Goal: Task Accomplishment & Management: Manage account settings

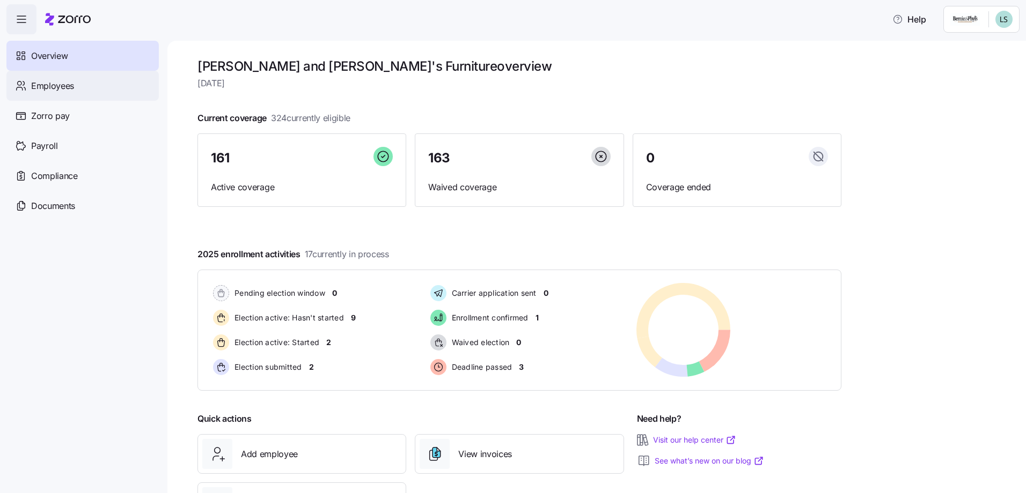
click at [63, 87] on span "Employees" at bounding box center [52, 85] width 43 height 13
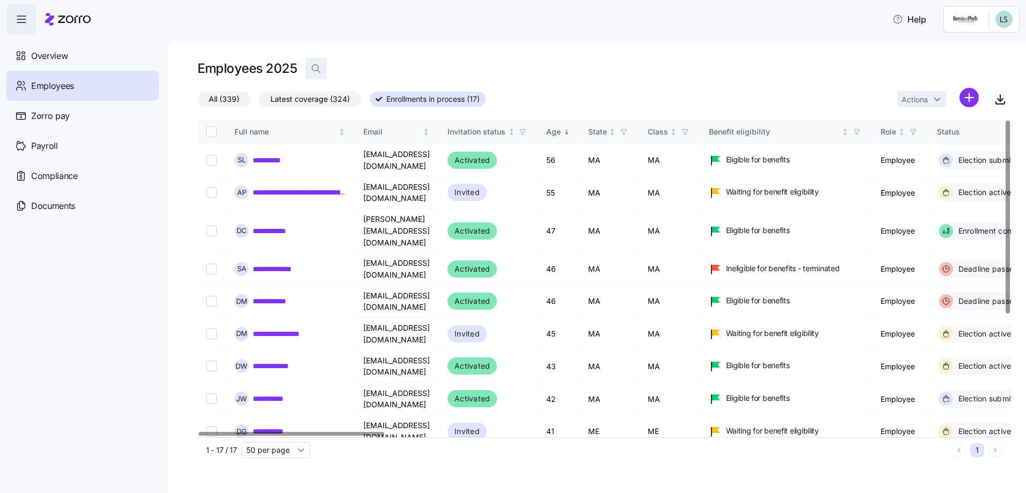
click at [316, 69] on icon "button" at bounding box center [316, 68] width 11 height 11
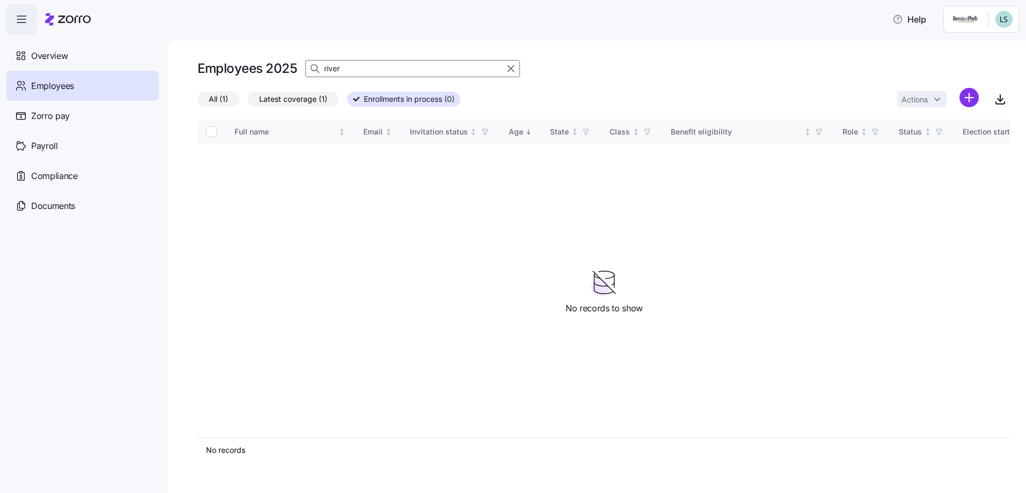
type input "river"
click at [219, 100] on span "All (1)" at bounding box center [218, 99] width 19 height 14
click at [197, 102] on input "All (1)" at bounding box center [197, 102] width 0 height 0
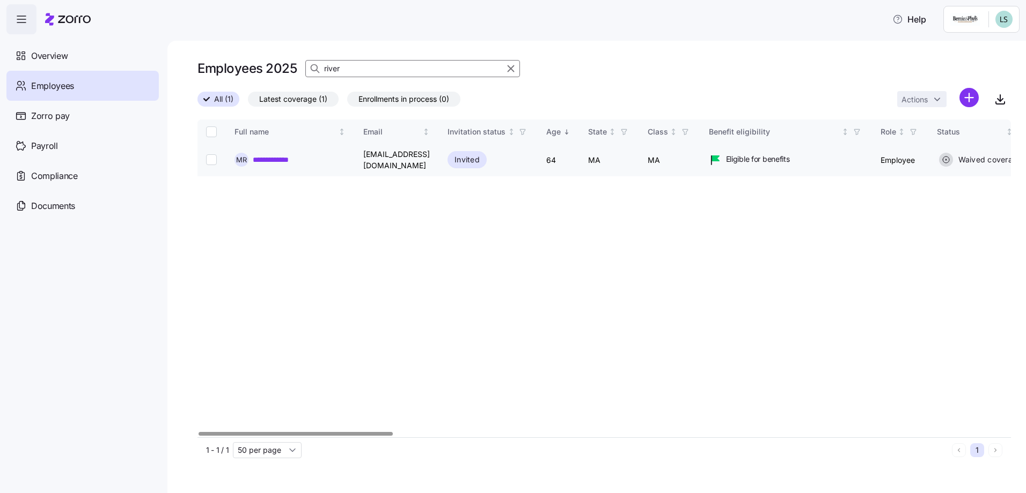
click at [279, 164] on div "**********" at bounding box center [289, 160] width 111 height 14
click at [282, 159] on link "**********" at bounding box center [282, 159] width 58 height 11
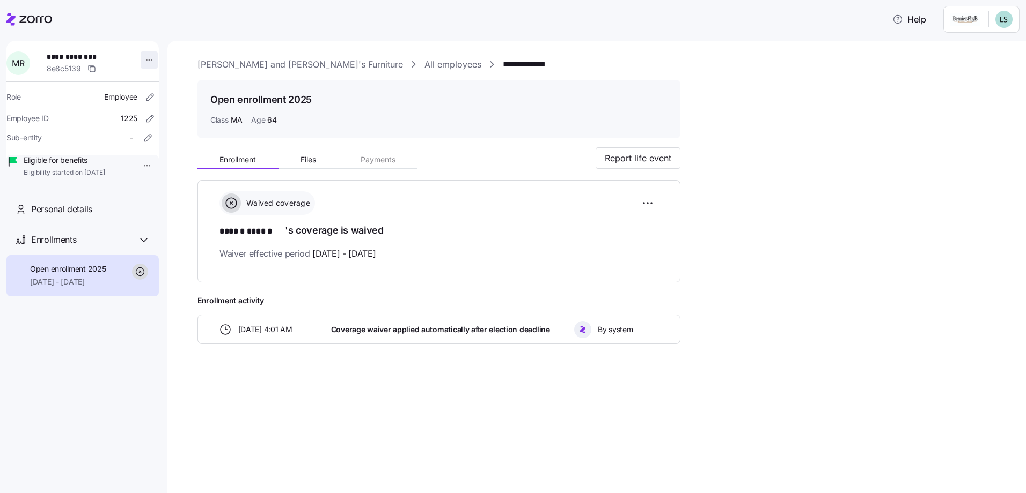
click at [141, 60] on html "**********" at bounding box center [513, 243] width 1026 height 487
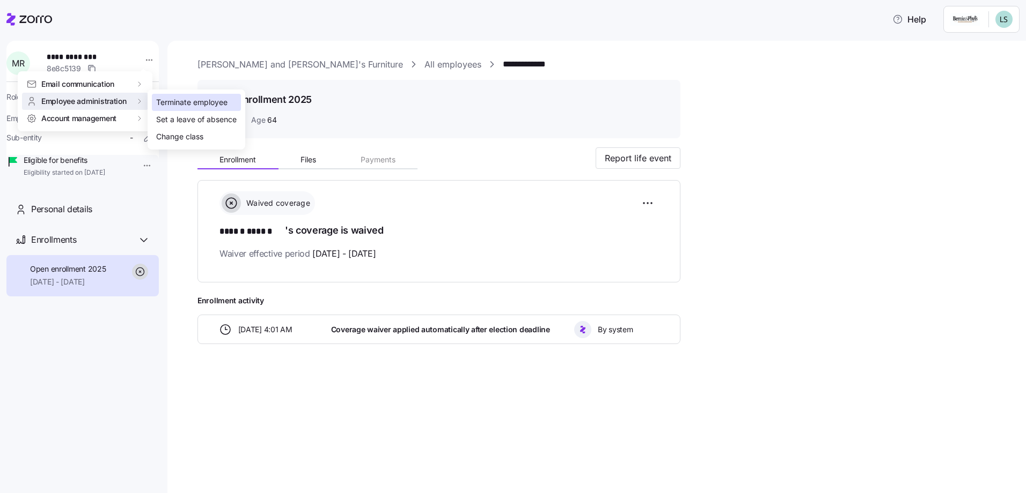
click at [193, 102] on div "Terminate employee" at bounding box center [191, 103] width 71 height 12
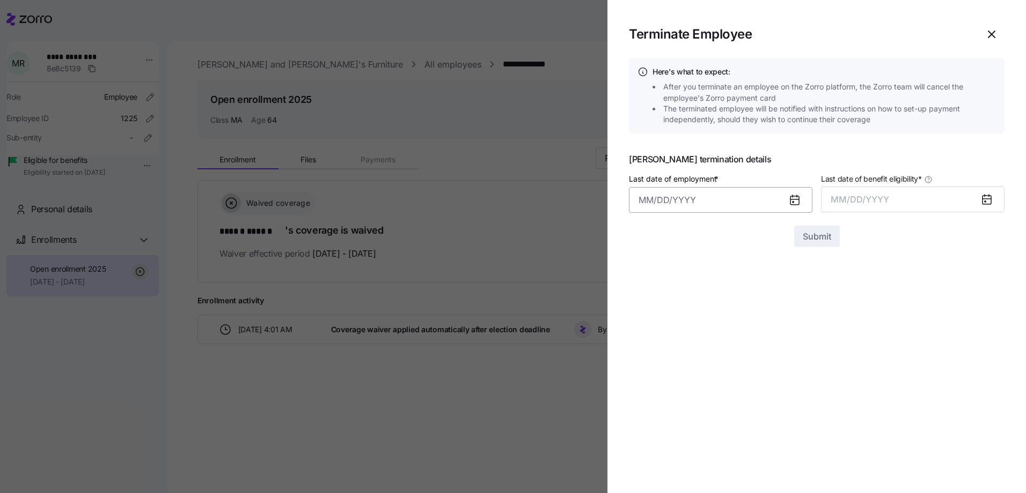
click at [657, 193] on input "Last date of employment *" at bounding box center [720, 200] width 183 height 26
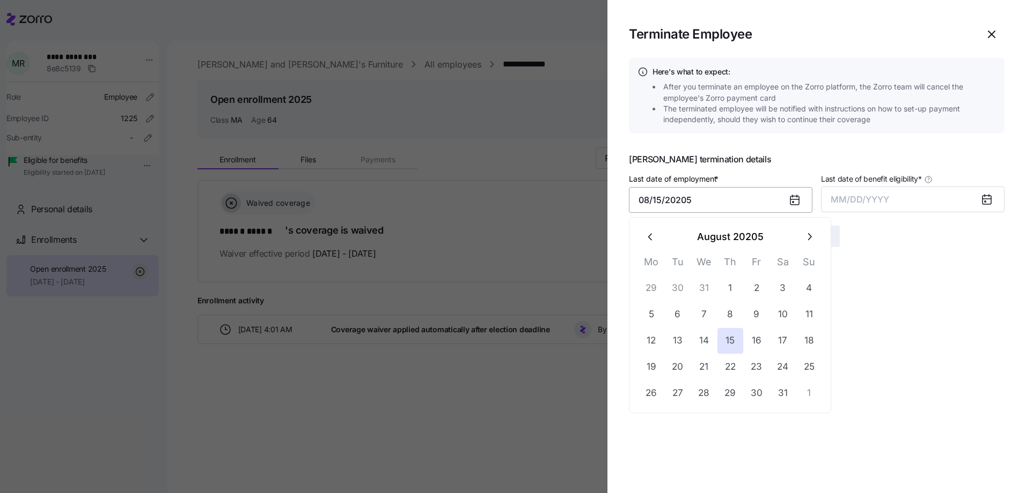
type input "[DATE], 20205"
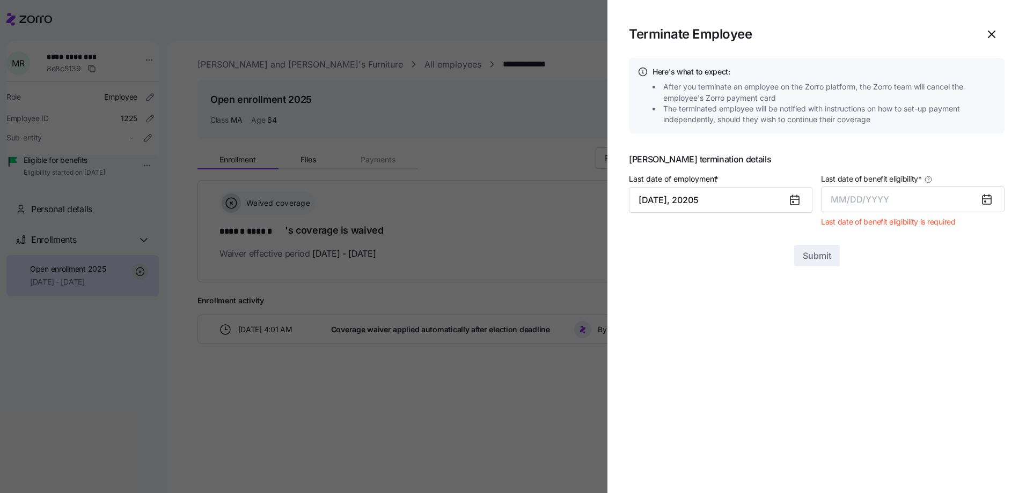
click at [990, 204] on icon at bounding box center [986, 200] width 9 height 9
click at [987, 199] on icon at bounding box center [986, 199] width 9 height 0
click at [878, 202] on span "MM/DD/YYYY" at bounding box center [859, 199] width 58 height 11
drag, startPoint x: 923, startPoint y: 321, endPoint x: 922, endPoint y: 315, distance: 5.4
click at [923, 321] on button "Aug" at bounding box center [922, 320] width 61 height 26
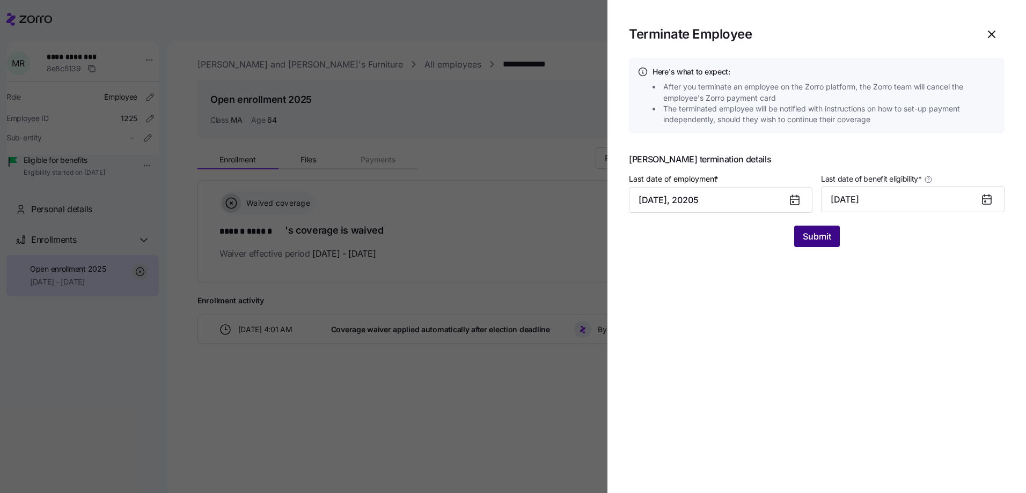
click at [811, 240] on span "Submit" at bounding box center [816, 236] width 28 height 13
click at [702, 205] on input "[DATE], 20205" at bounding box center [720, 200] width 183 height 26
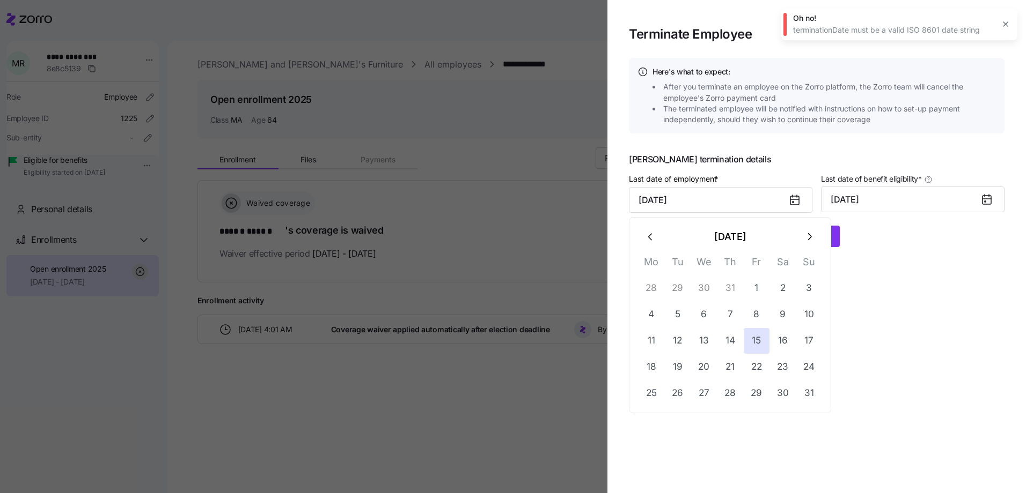
type input "[DATE]"
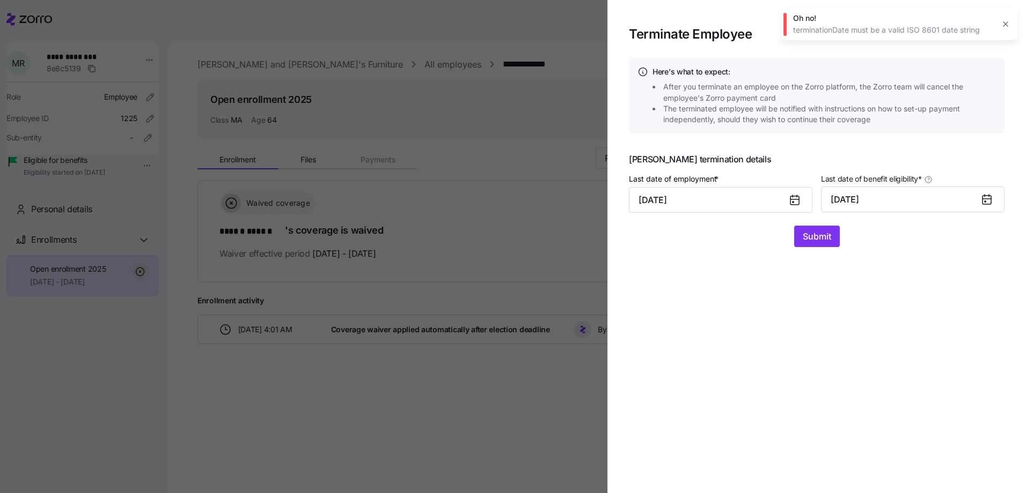
click at [817, 163] on span "[PERSON_NAME] termination details" at bounding box center [816, 159] width 375 height 9
click at [817, 242] on span "Submit" at bounding box center [816, 236] width 28 height 13
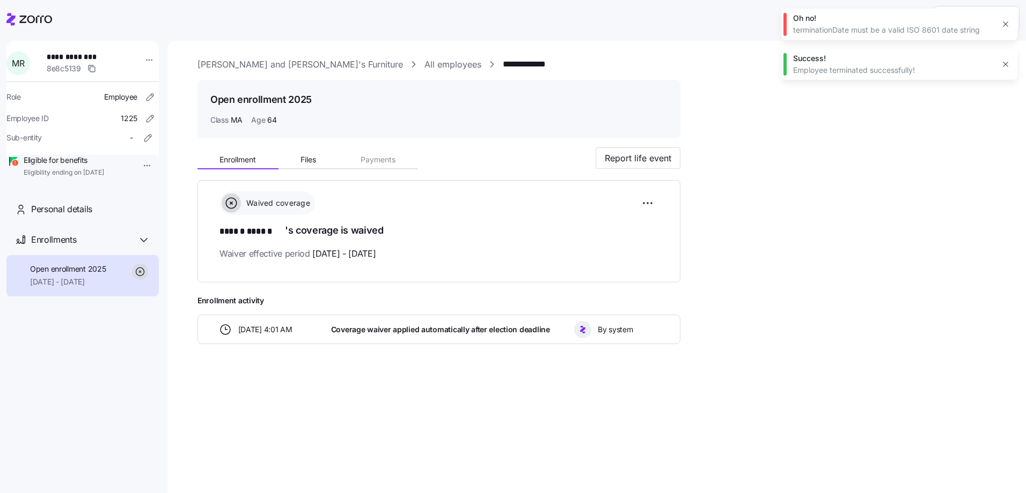
click at [1001, 24] on icon "button" at bounding box center [1005, 24] width 9 height 9
click at [37, 25] on icon at bounding box center [29, 19] width 46 height 13
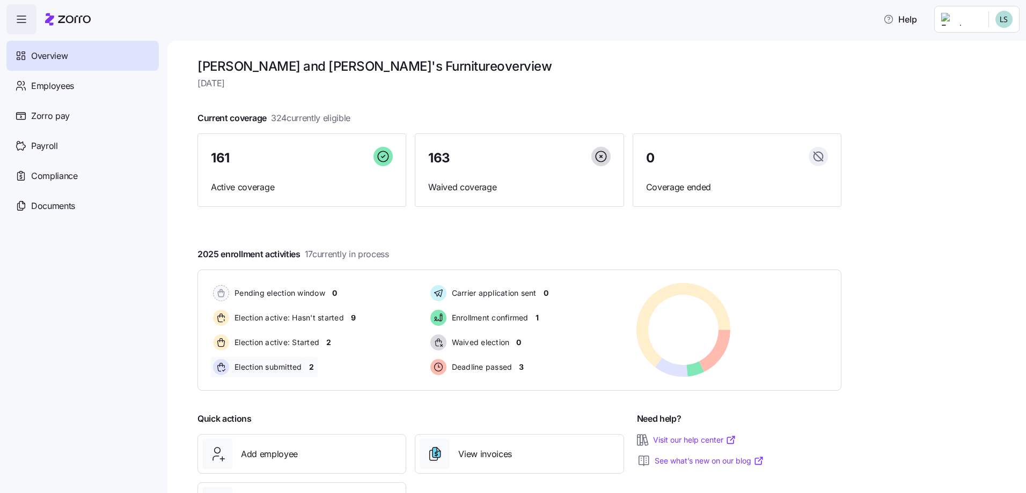
click at [314, 368] on span "2" at bounding box center [311, 367] width 5 height 11
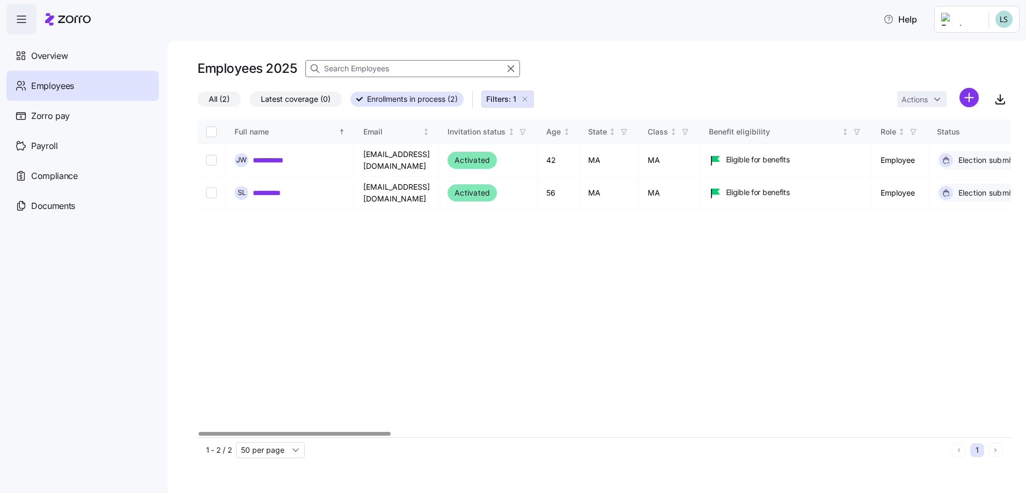
click at [277, 433] on div at bounding box center [293, 434] width 191 height 4
click at [61, 60] on span "Overview" at bounding box center [49, 55] width 36 height 13
